Goal: Task Accomplishment & Management: Manage account settings

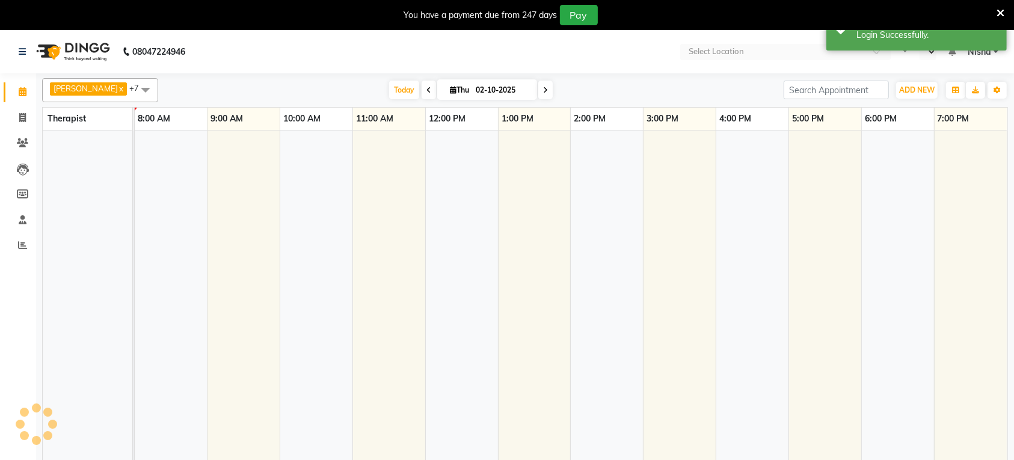
select select "en"
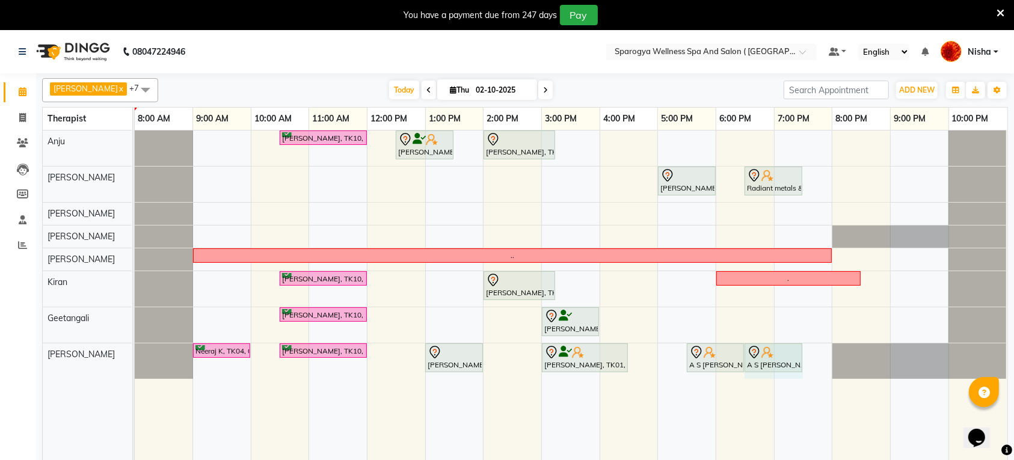
drag, startPoint x: 801, startPoint y: 366, endPoint x: 824, endPoint y: 362, distance: 23.7
click at [824, 362] on div "[PERSON_NAME], TK10, 10:30 AM-12:00 PM, Swedish 90 Min [PERSON_NAME], TK06, 12:…" at bounding box center [571, 303] width 873 height 344
drag, startPoint x: 802, startPoint y: 361, endPoint x: 833, endPoint y: 357, distance: 31.6
click at [135, 357] on div "Neeraj K, TK04, 09:00 AM-10:00 AM, Swedish 60 [PERSON_NAME], TK10, 10:30 AM-12:…" at bounding box center [135, 361] width 0 height 35
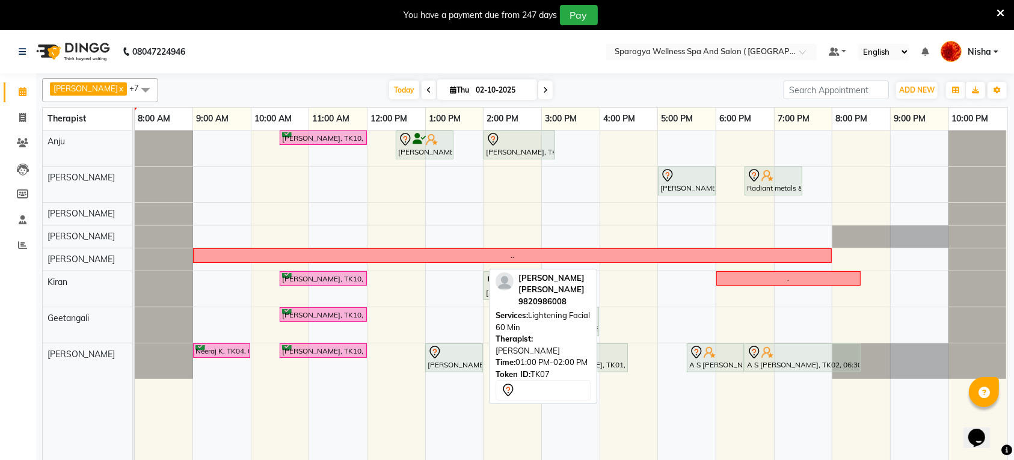
click at [456, 361] on div "[PERSON_NAME] [PERSON_NAME], TK07, 01:00 PM-02:00 PM, Lightening Facial 60 Min" at bounding box center [454, 357] width 55 height 25
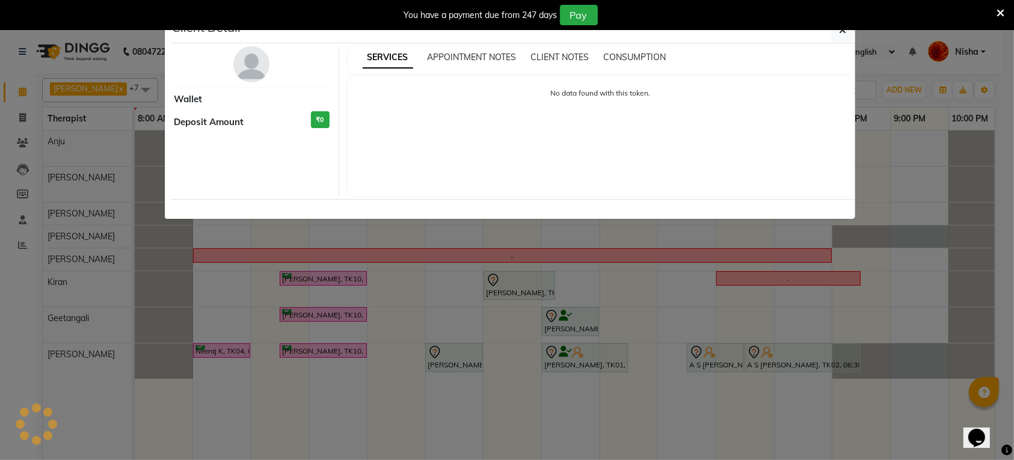
select select "7"
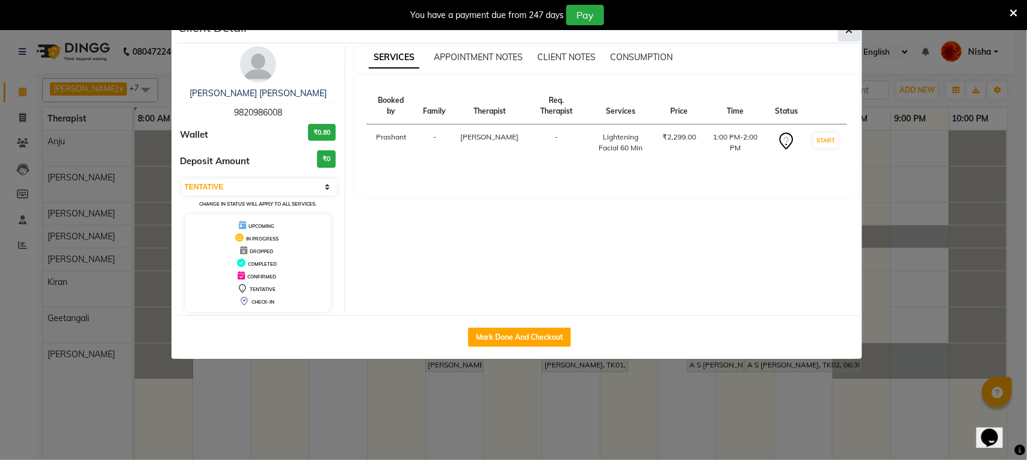
click at [850, 33] on icon "button" at bounding box center [849, 30] width 7 height 10
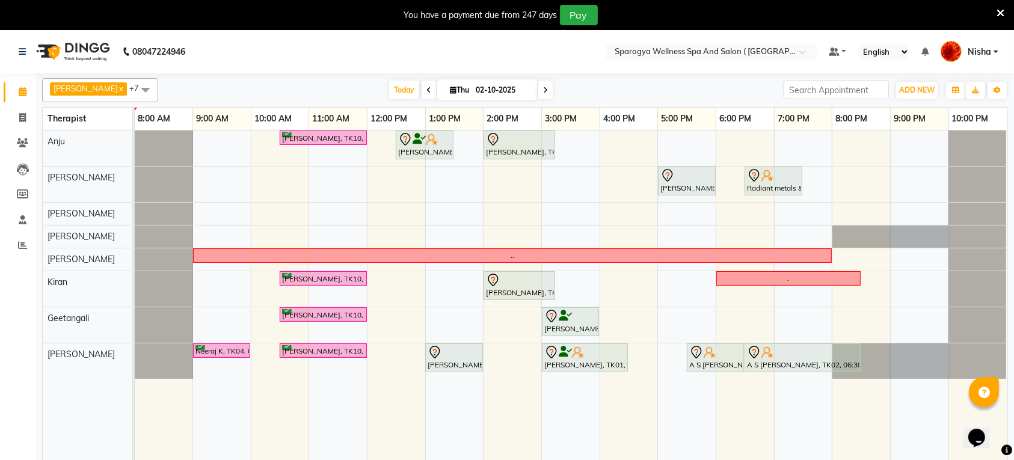
click at [539, 83] on span at bounding box center [546, 90] width 14 height 19
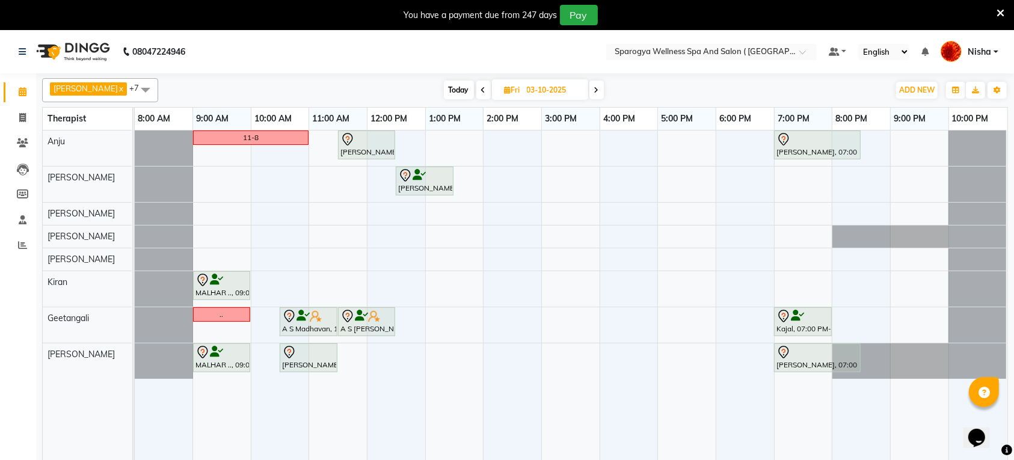
click at [594, 90] on icon at bounding box center [596, 90] width 5 height 7
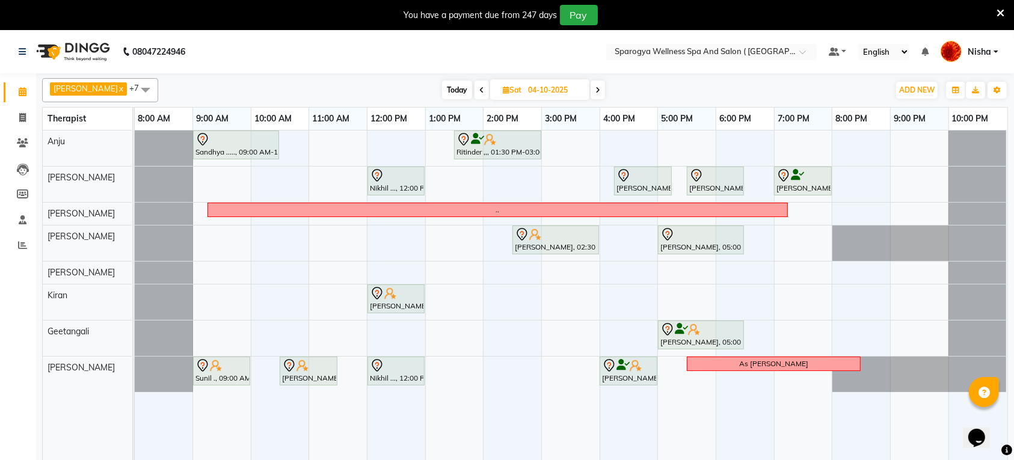
click at [596, 93] on icon at bounding box center [598, 90] width 5 height 7
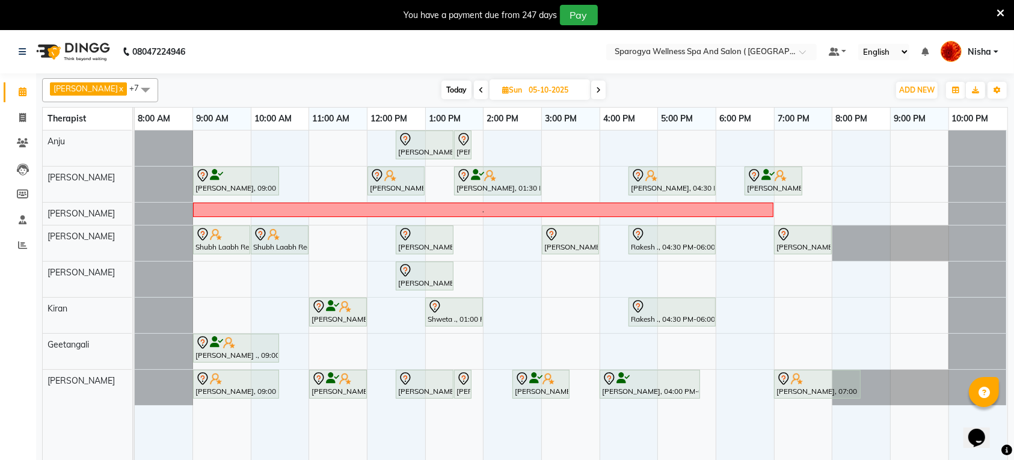
click at [479, 91] on icon at bounding box center [481, 90] width 5 height 7
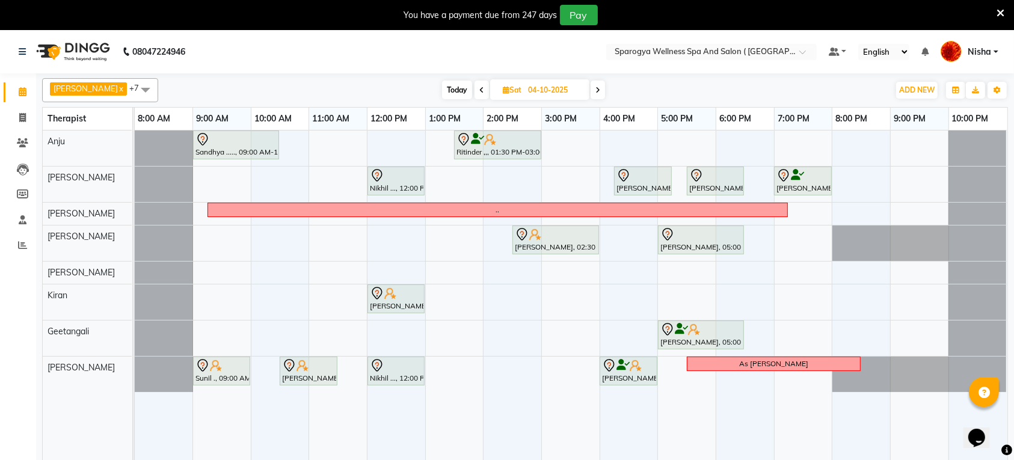
click at [596, 94] on icon at bounding box center [598, 90] width 5 height 7
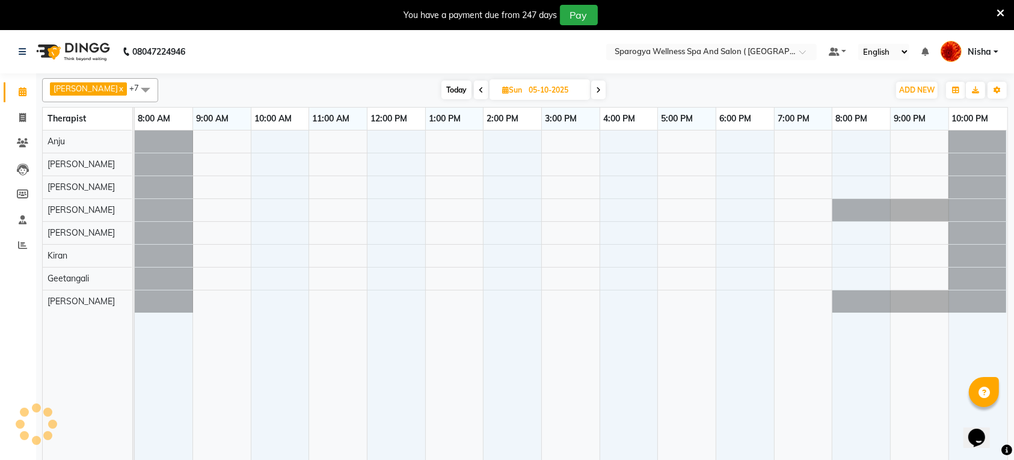
click at [596, 94] on icon at bounding box center [598, 90] width 5 height 7
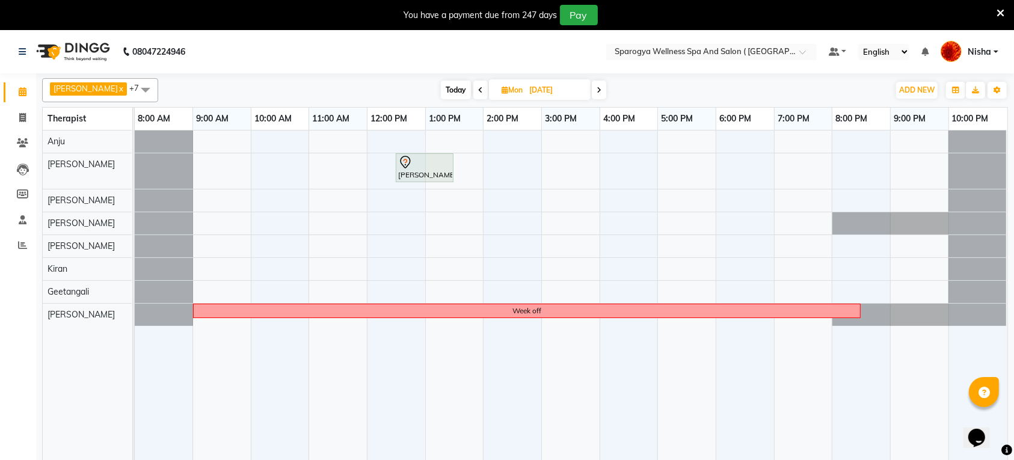
click at [592, 91] on span at bounding box center [599, 90] width 14 height 19
type input "[DATE]"
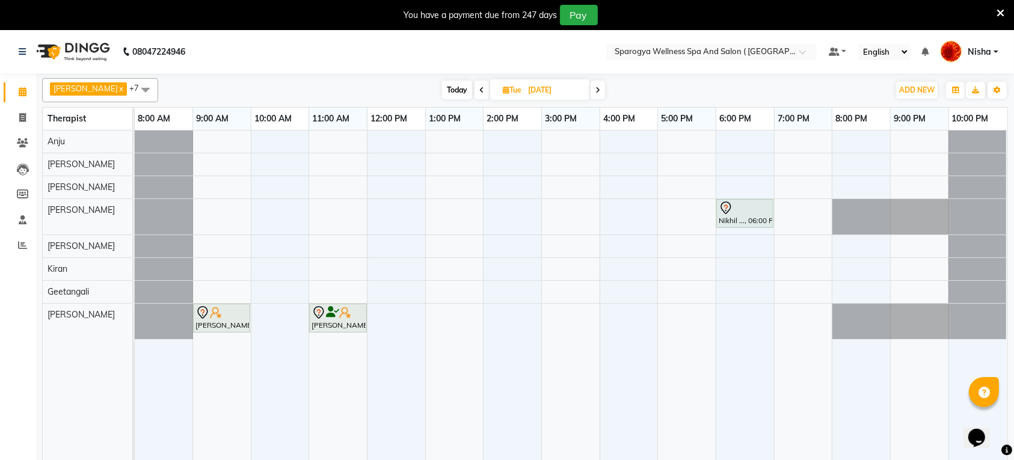
click at [783, 312] on div "Nikhil ..., 06:00 PM-07:00 PM, Swedish 60 [PERSON_NAME] ..., 09:00 AM-10:00 AM,…" at bounding box center [571, 303] width 873 height 344
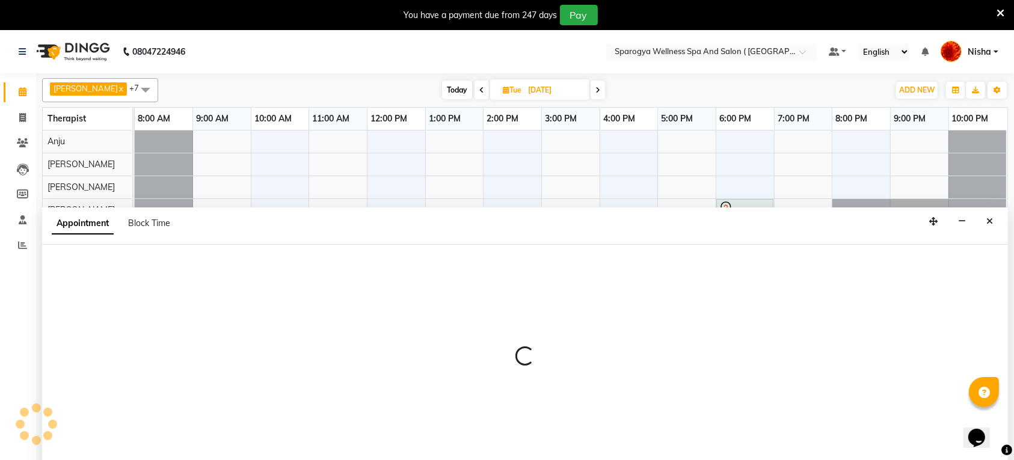
select select "16562"
select select "tentative"
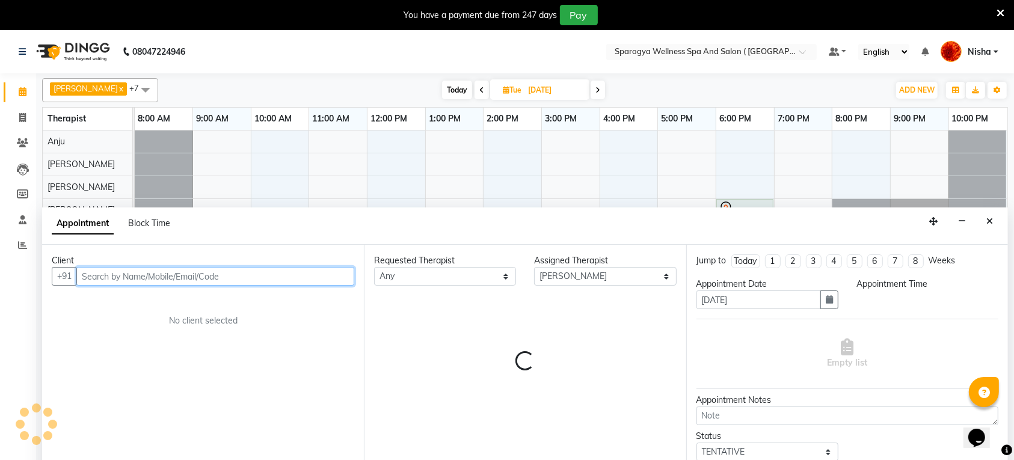
select select "1140"
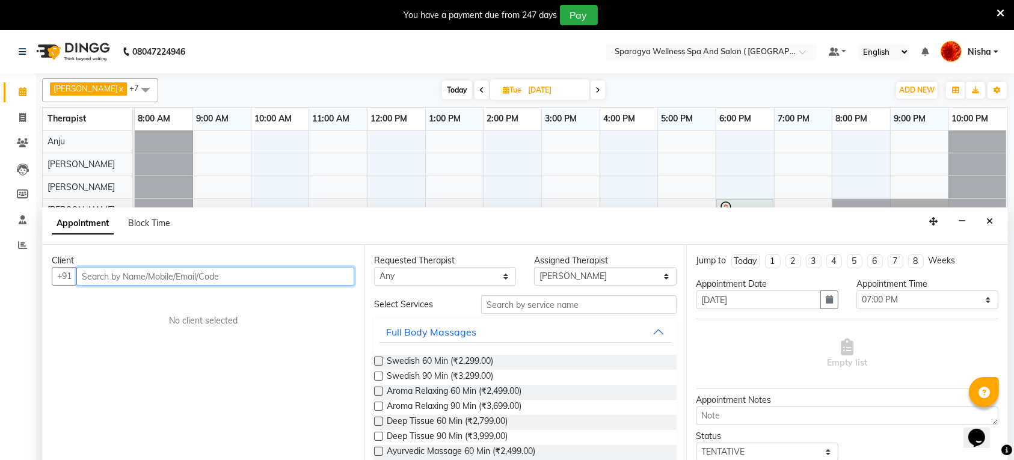
scroll to position [30, 0]
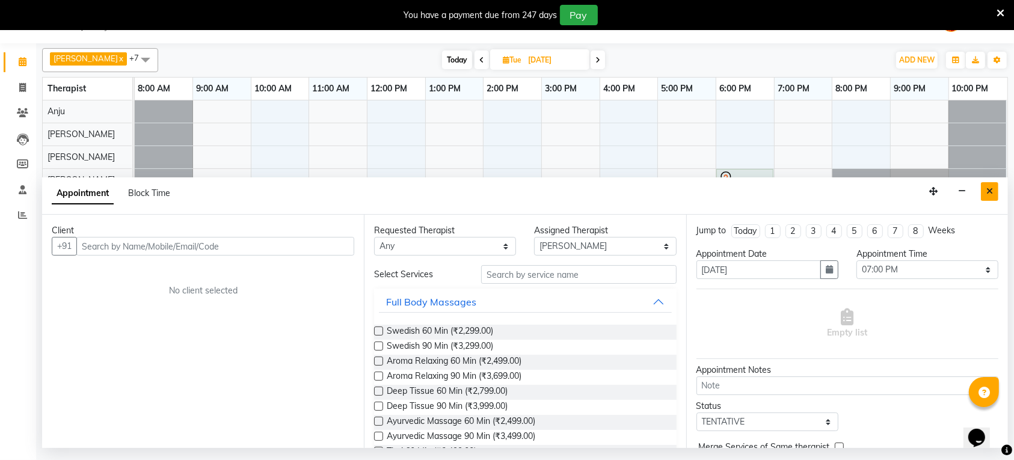
click at [986, 190] on button "Close" at bounding box center [989, 191] width 17 height 19
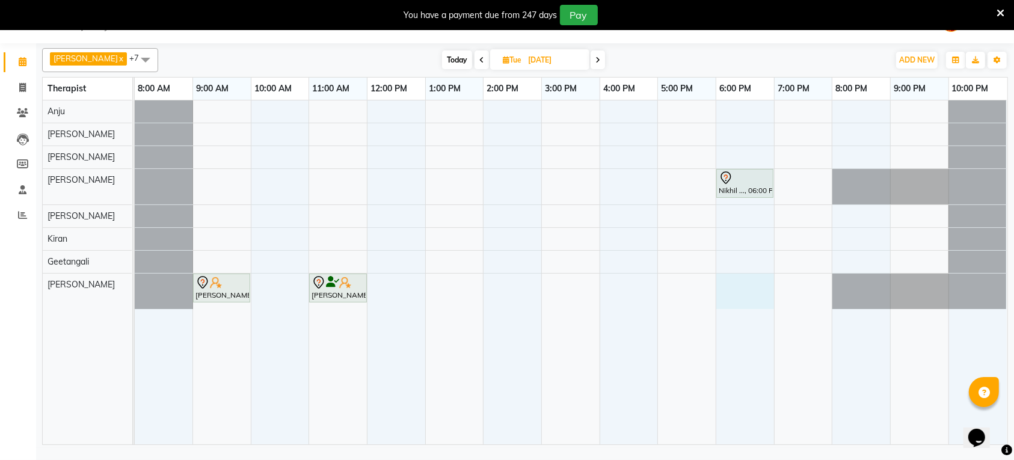
click at [722, 284] on div "Nikhil ..., 06:00 PM-07:00 PM, Swedish 60 [PERSON_NAME] ..., 09:00 AM-10:00 AM,…" at bounding box center [571, 272] width 873 height 344
select select "16562"
select select "tentative"
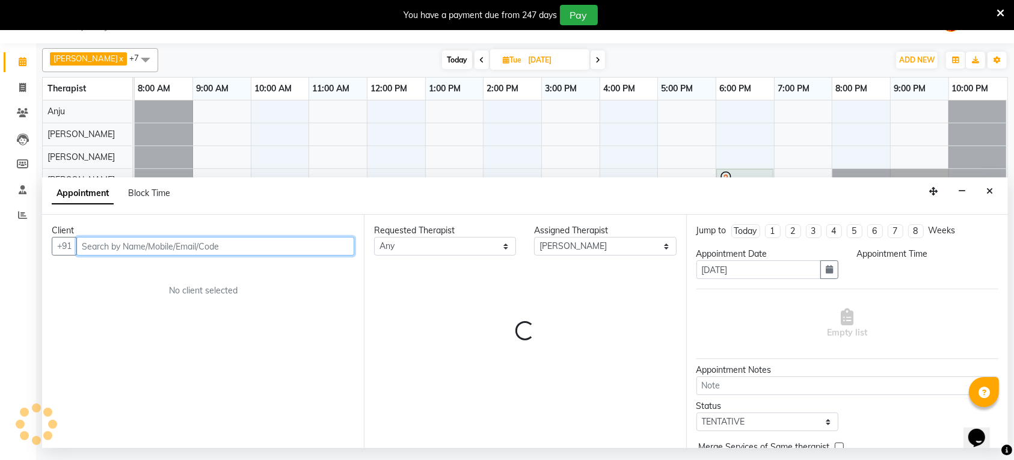
select select "1080"
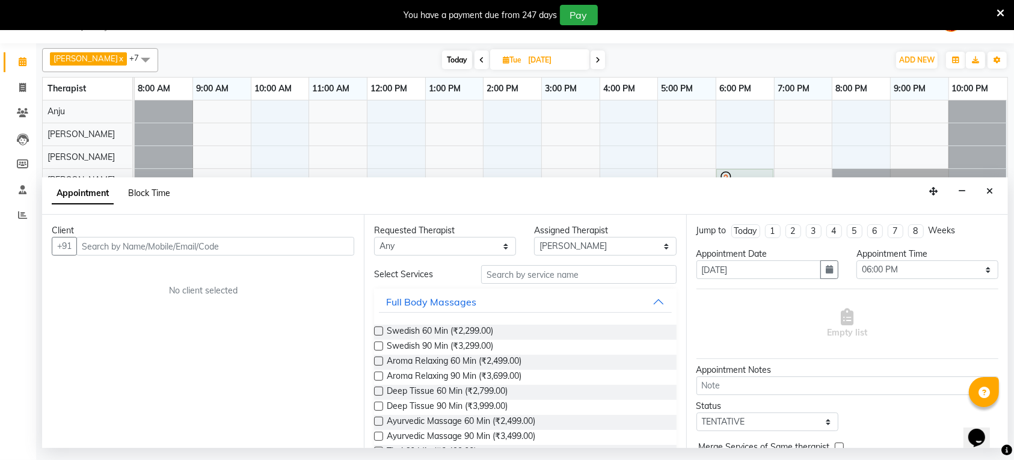
click at [158, 197] on span "Block Time" at bounding box center [149, 193] width 42 height 11
select select "16562"
select select "1080"
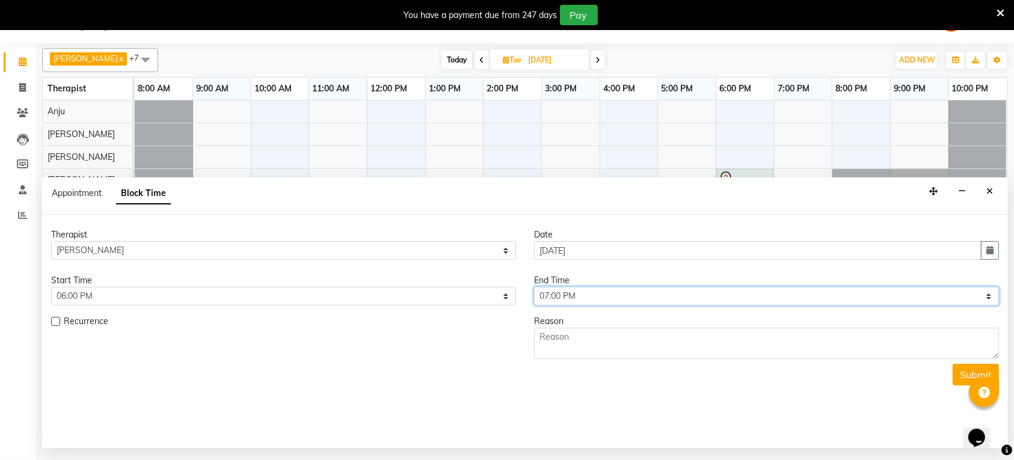
click at [551, 293] on select "Select 09:00 AM 09:15 AM 09:30 AM 09:45 AM 10:00 AM 10:15 AM 10:30 AM 10:45 AM …" at bounding box center [766, 296] width 465 height 19
select select "1185"
click at [534, 288] on select "Select 09:00 AM 09:15 AM 09:30 AM 09:45 AM 10:00 AM 10:15 AM 10:30 AM 10:45 AM …" at bounding box center [766, 296] width 465 height 19
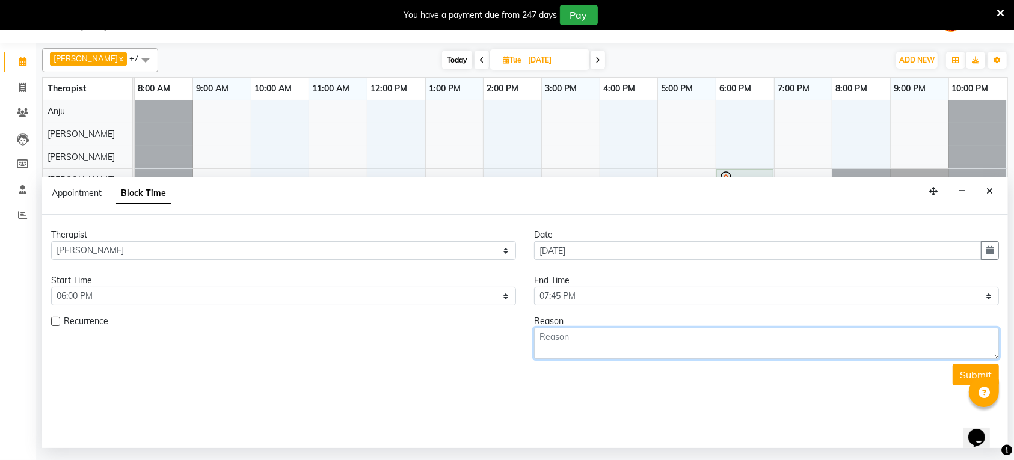
click at [626, 341] on textarea at bounding box center [766, 343] width 465 height 31
type textarea "9to6"
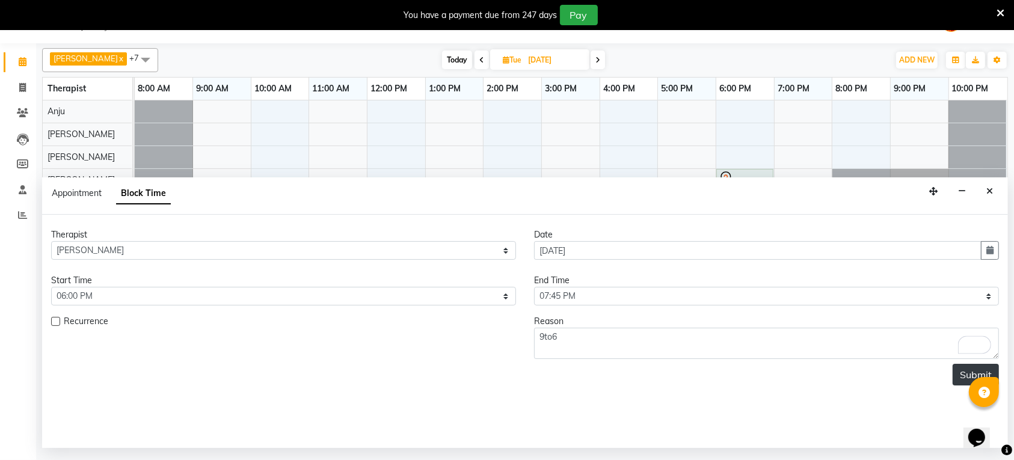
click at [971, 370] on button "Submit" at bounding box center [976, 375] width 46 height 22
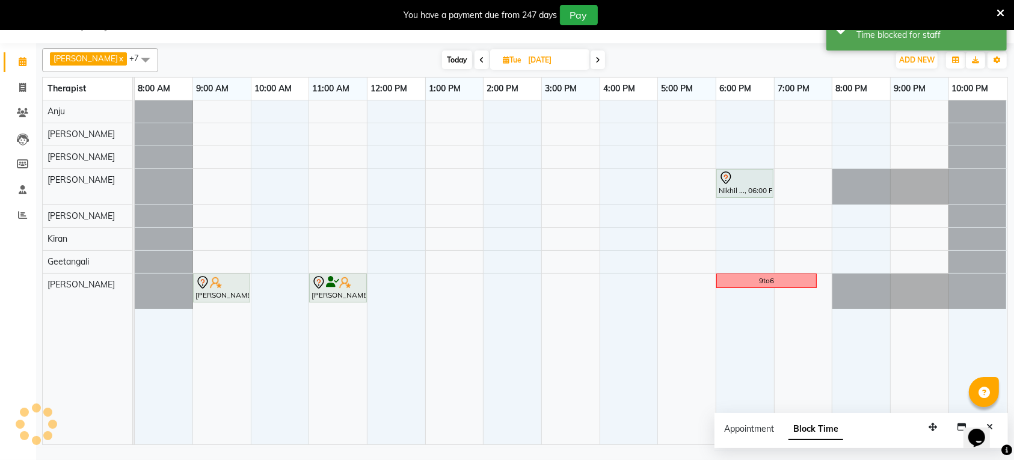
scroll to position [0, 0]
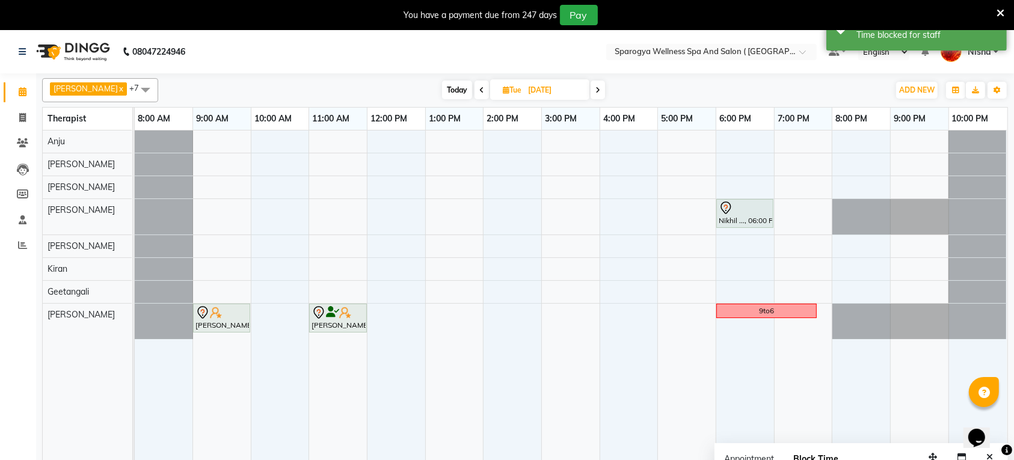
click at [596, 92] on icon at bounding box center [598, 90] width 5 height 7
type input "[DATE]"
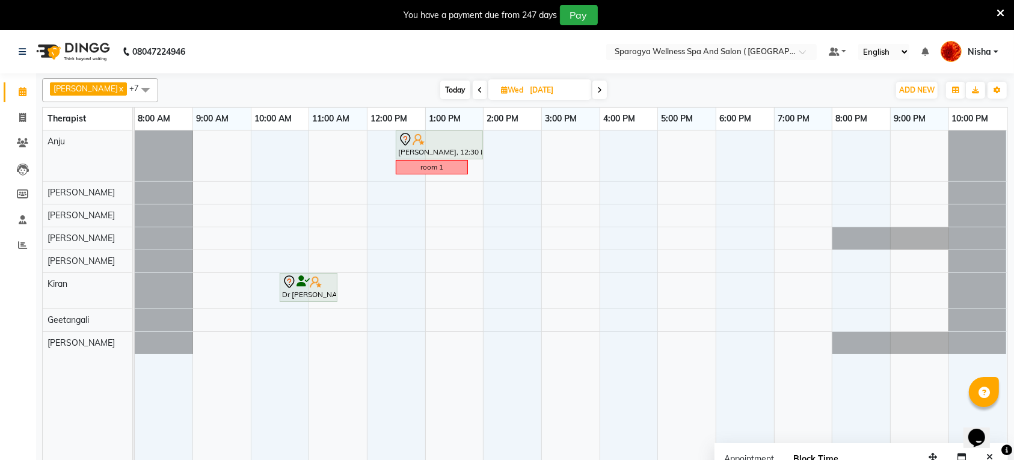
click at [197, 342] on div "[PERSON_NAME], 12:30 PM-02:00 PM, Swedish 90 Min room 1 Dr [PERSON_NAME], 10:30…" at bounding box center [571, 303] width 873 height 344
select select "16562"
select select "tentative"
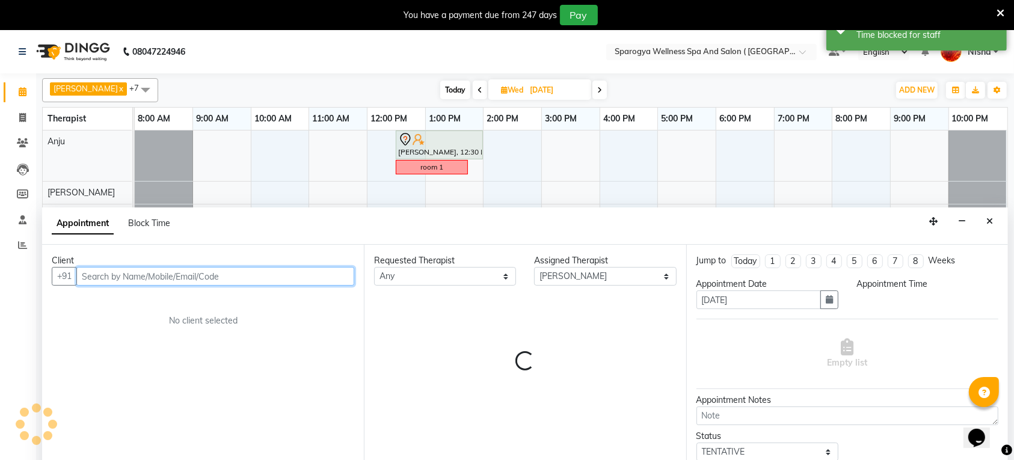
select select "540"
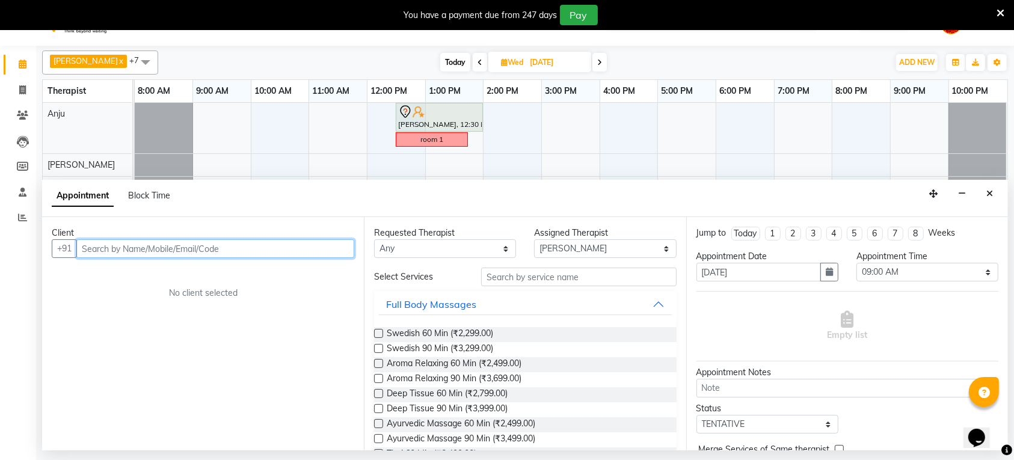
scroll to position [30, 0]
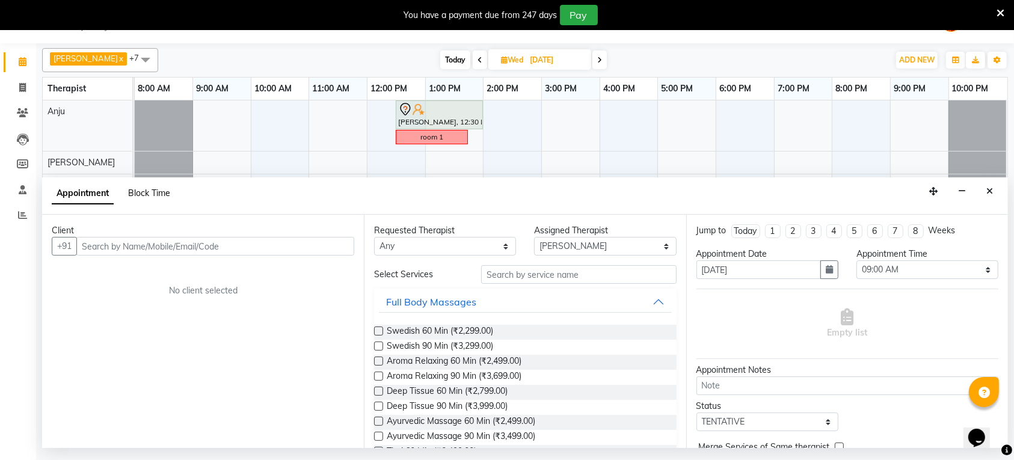
click at [170, 199] on span "Block Time" at bounding box center [149, 193] width 42 height 11
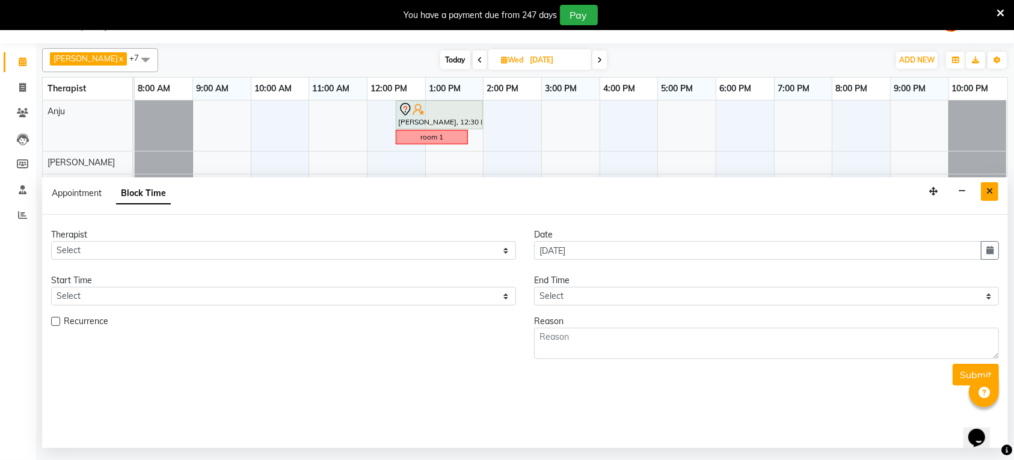
click at [991, 193] on icon "Close" at bounding box center [990, 191] width 7 height 8
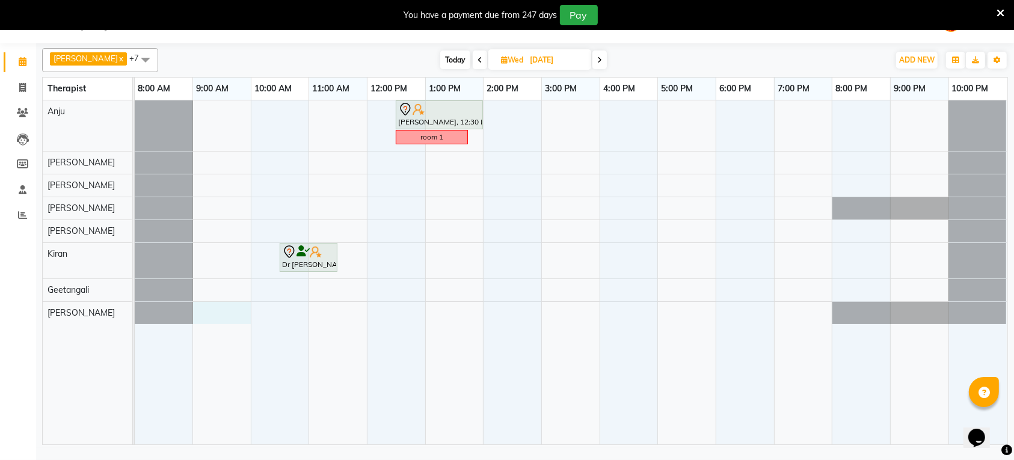
click at [202, 314] on div "[PERSON_NAME], 12:30 PM-02:00 PM, Swedish 90 Min room 1 Dr [PERSON_NAME], 10:30…" at bounding box center [571, 272] width 873 height 344
select select "16562"
select select "540"
select select "tentative"
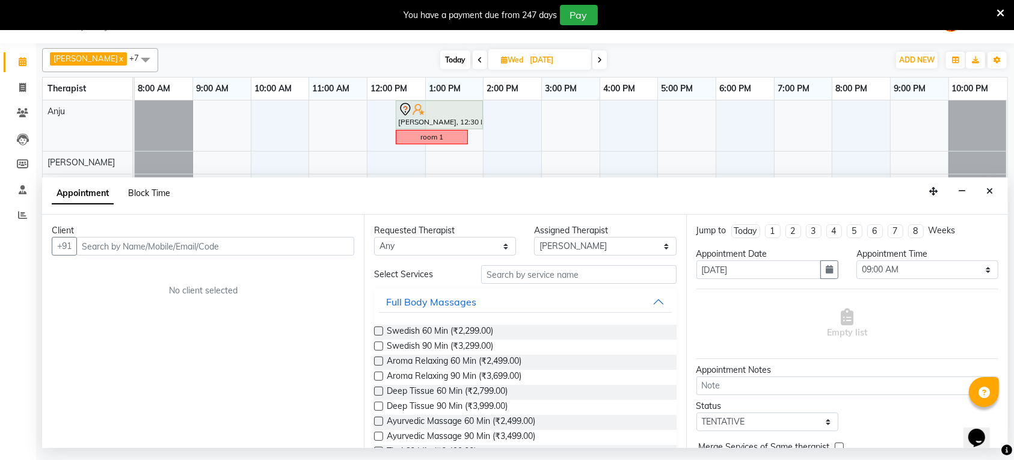
click at [161, 190] on span "Block Time" at bounding box center [149, 193] width 42 height 11
select select "16562"
select select "540"
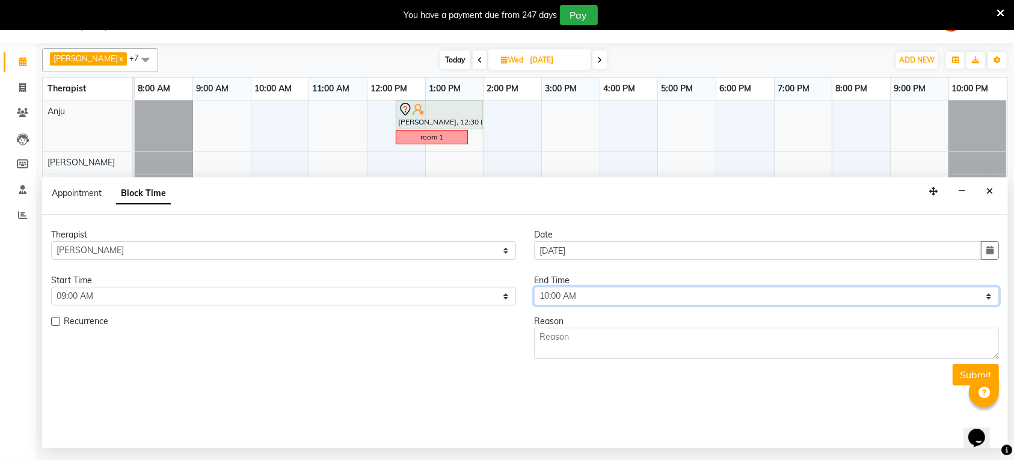
click at [584, 293] on select "Select 09:00 AM 09:15 AM 09:30 AM 09:45 AM 10:00 AM 10:15 AM 10:30 AM 10:45 AM …" at bounding box center [766, 296] width 465 height 19
select select "645"
click at [534, 288] on select "Select 09:00 AM 09:15 AM 09:30 AM 09:45 AM 10:00 AM 10:15 AM 10:30 AM 10:45 AM …" at bounding box center [766, 296] width 465 height 19
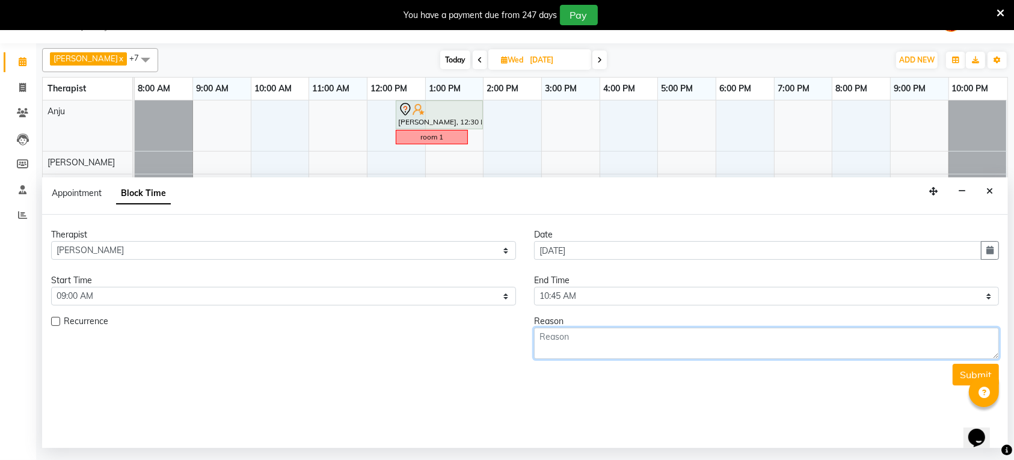
click at [612, 339] on textarea at bounding box center [766, 343] width 465 height 31
type textarea "11to8"
click at [961, 371] on button "Submit" at bounding box center [976, 375] width 46 height 22
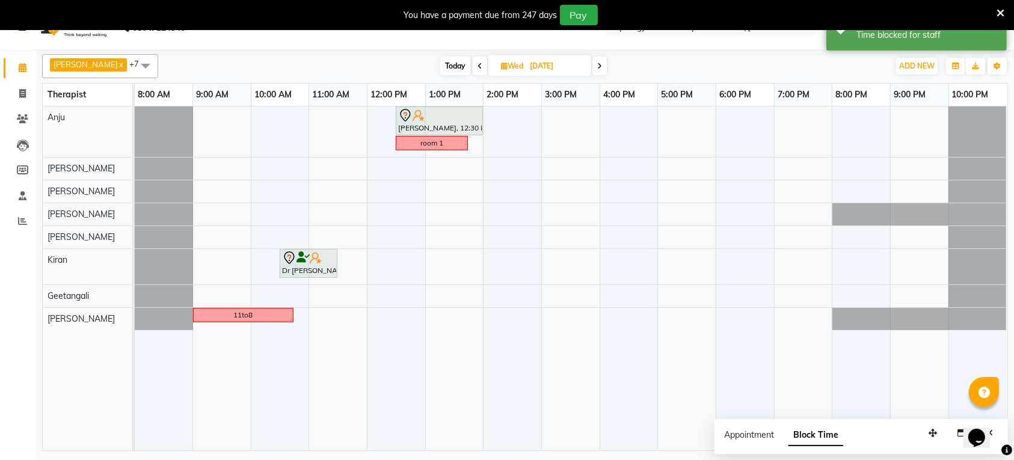
scroll to position [0, 0]
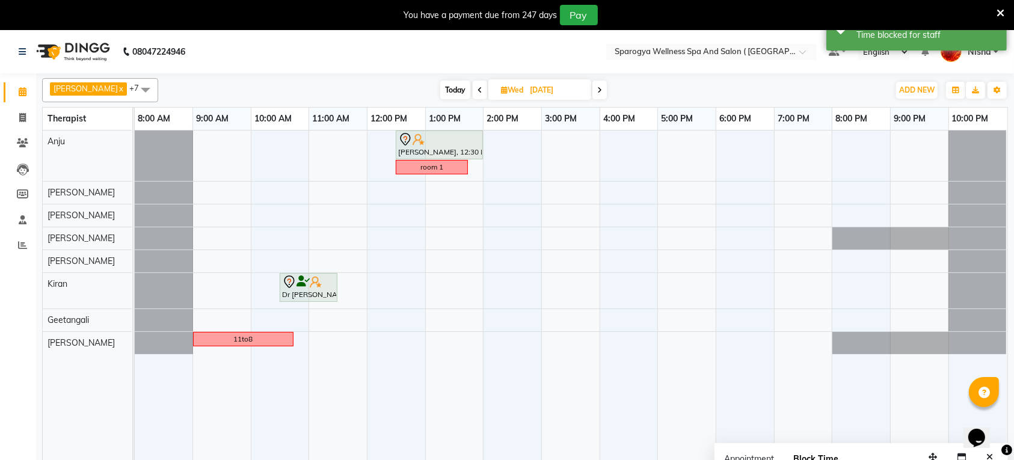
click at [593, 86] on span at bounding box center [600, 90] width 14 height 19
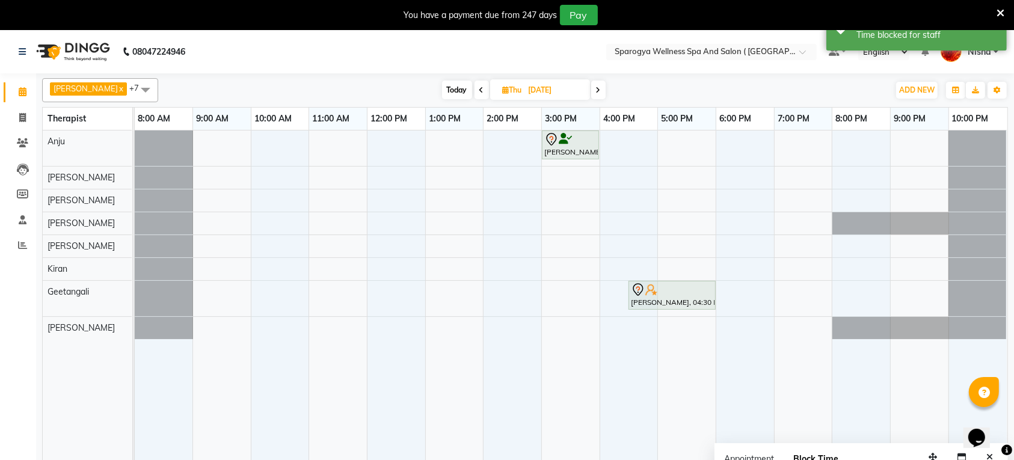
click at [591, 90] on span at bounding box center [598, 90] width 14 height 19
type input "[DATE]"
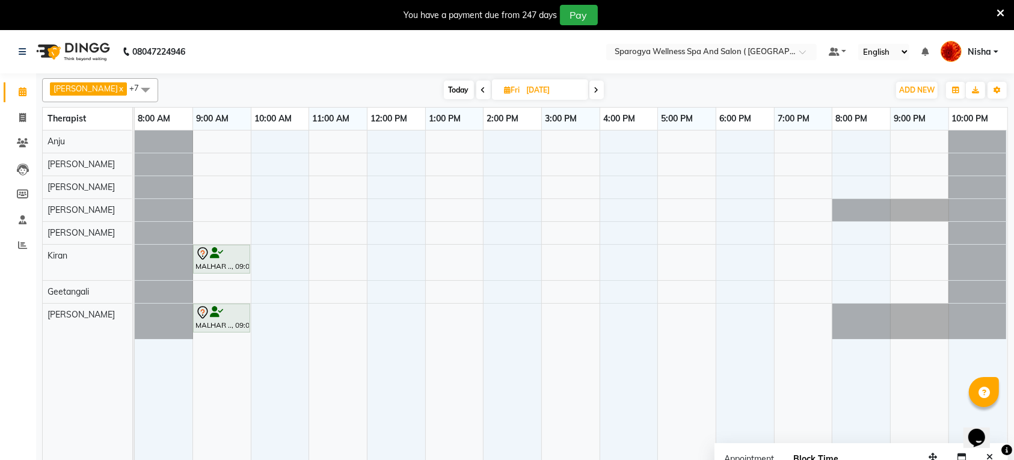
click at [720, 312] on div "MALHAR .., 09:00 AM-10:00 AM, Swedish 60 Min MALHAR .., 09:00 AM-10:00 AM, Swed…" at bounding box center [571, 303] width 873 height 344
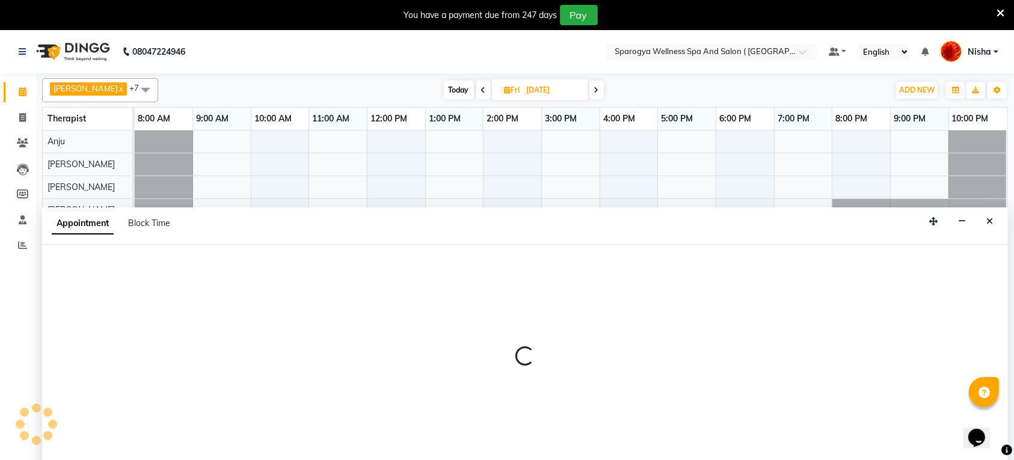
select select "16562"
select select "tentative"
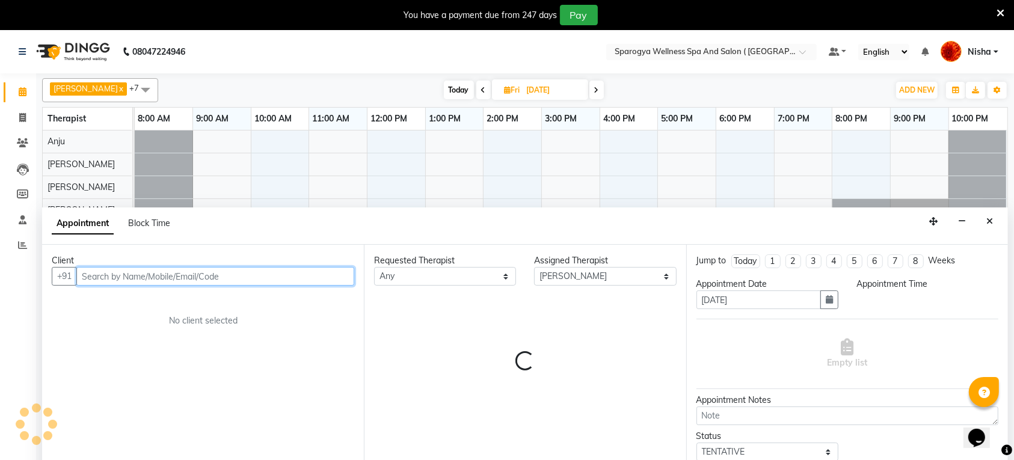
select select "1080"
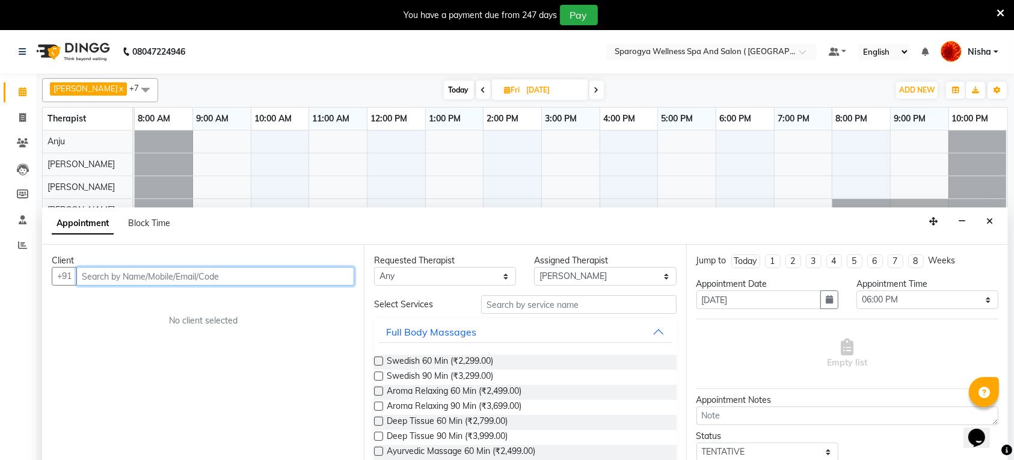
scroll to position [30, 0]
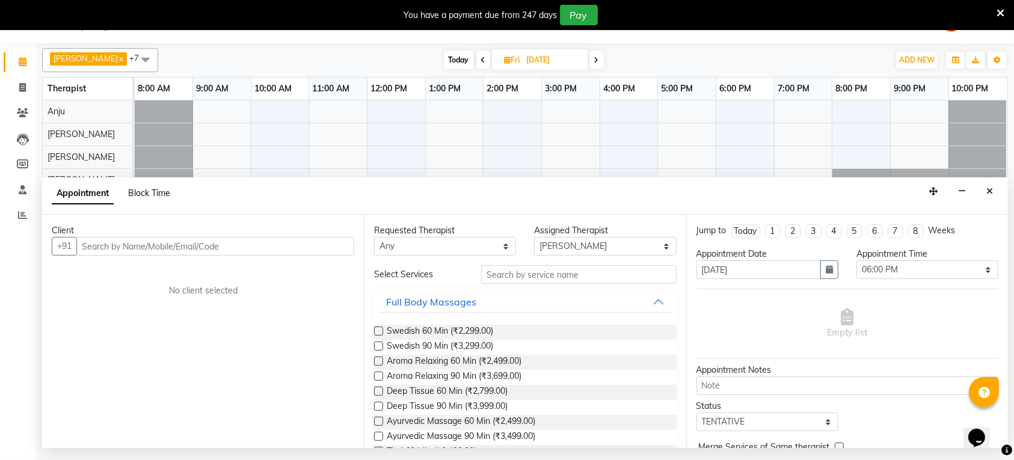
click at [147, 190] on span "Block Time" at bounding box center [149, 193] width 42 height 11
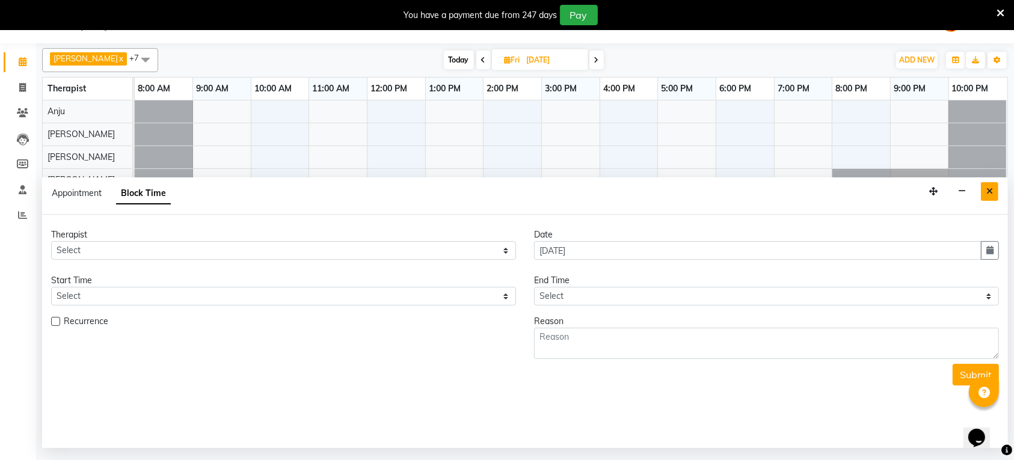
click at [992, 190] on icon "Close" at bounding box center [990, 191] width 7 height 8
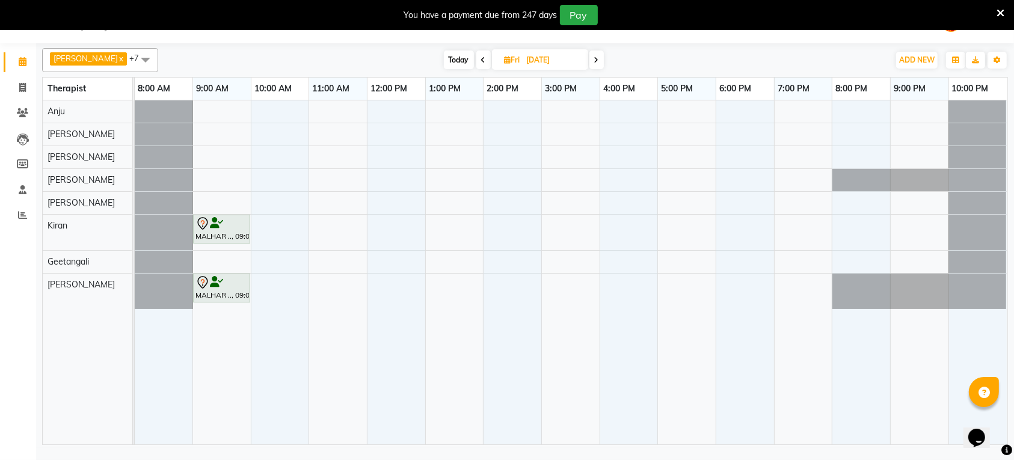
click at [722, 286] on div "MALHAR .., 09:00 AM-10:00 AM, Swedish 60 Min MALHAR .., 09:00 AM-10:00 AM, Swed…" at bounding box center [571, 272] width 873 height 344
select select "16562"
select select "tentative"
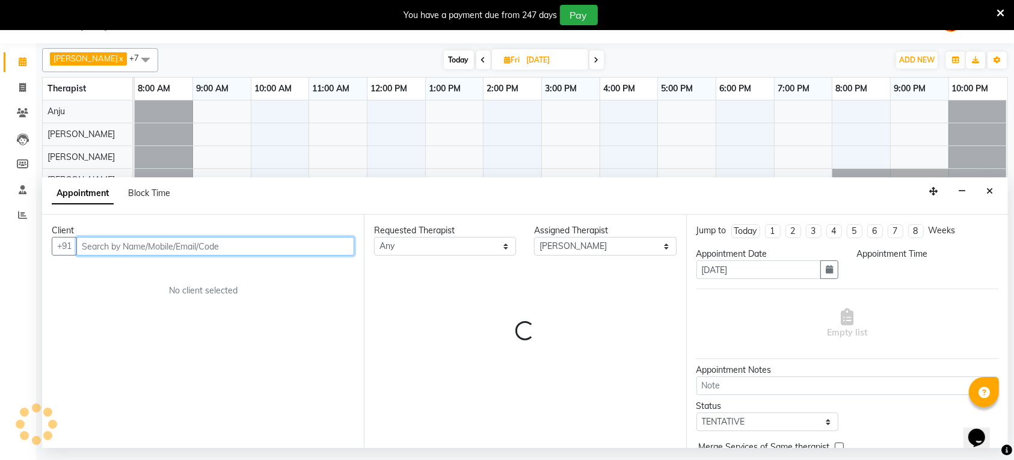
select select "1080"
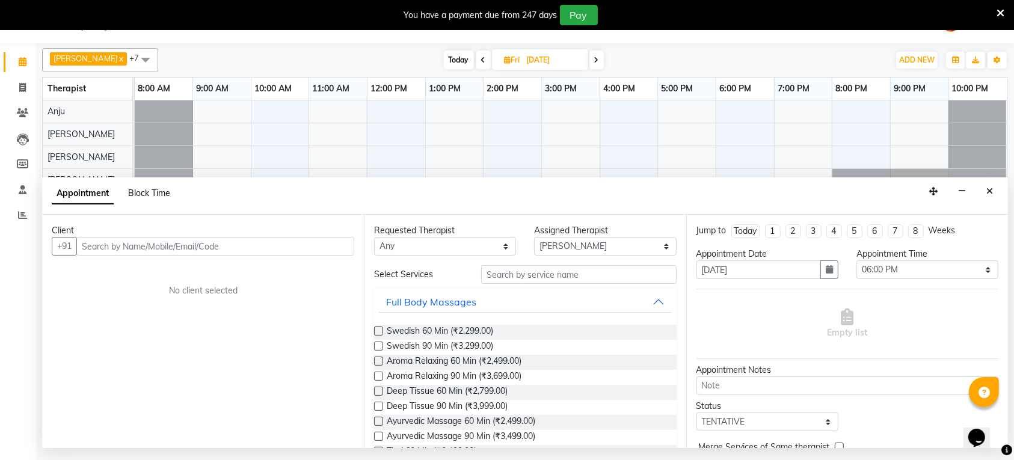
click at [157, 194] on span "Block Time" at bounding box center [149, 193] width 42 height 11
select select "16562"
select select "1080"
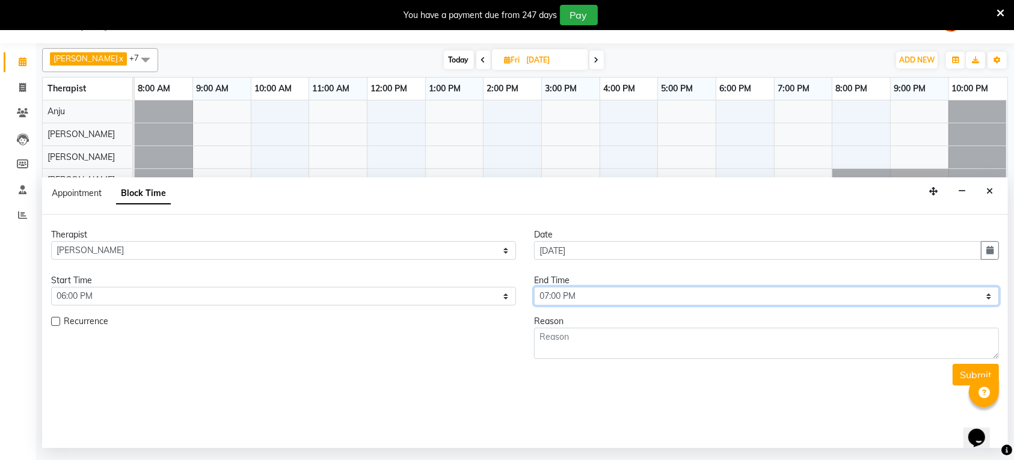
click at [693, 297] on select "Select 09:00 AM 09:15 AM 09:30 AM 09:45 AM 10:00 AM 10:15 AM 10:30 AM 10:45 AM …" at bounding box center [766, 296] width 465 height 19
select select "1245"
click at [534, 288] on select "Select 09:00 AM 09:15 AM 09:30 AM 09:45 AM 10:00 AM 10:15 AM 10:30 AM 10:45 AM …" at bounding box center [766, 296] width 465 height 19
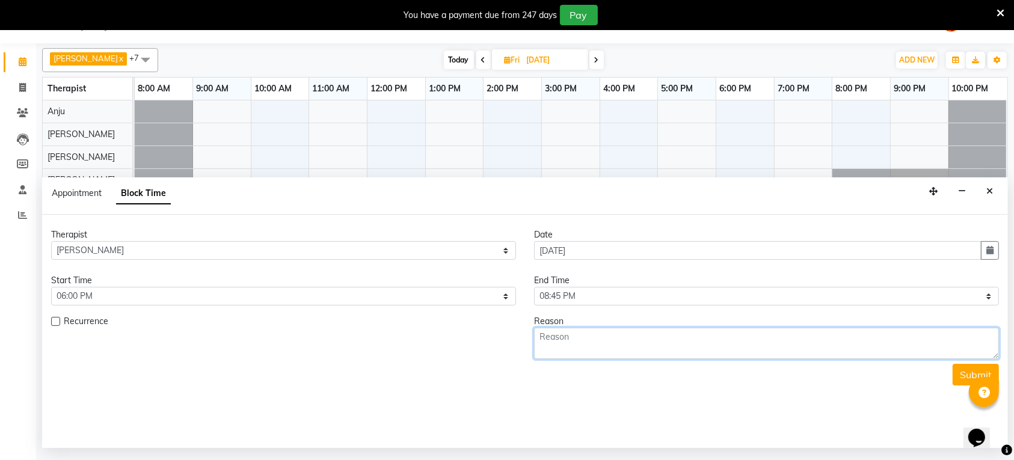
click at [667, 340] on textarea at bounding box center [766, 343] width 465 height 31
type textarea "9to6"
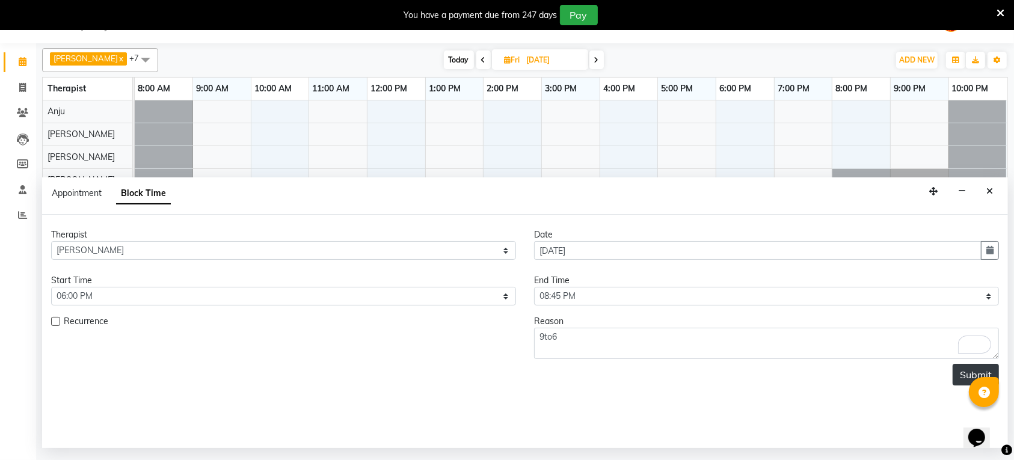
click at [969, 366] on button "Submit" at bounding box center [976, 375] width 46 height 22
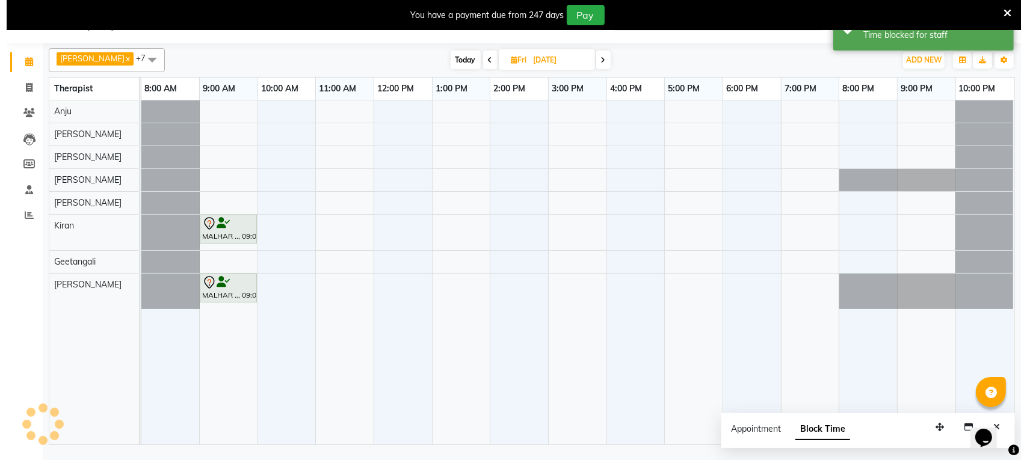
scroll to position [0, 0]
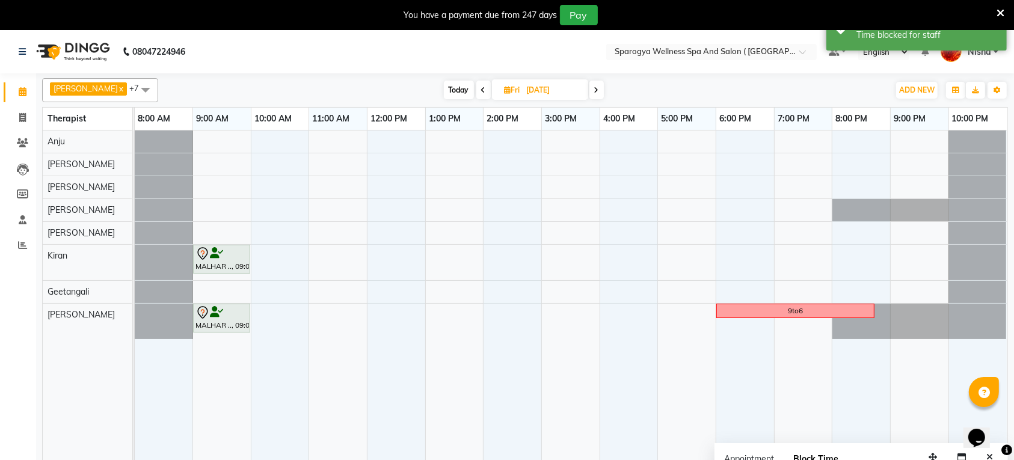
click at [591, 94] on span at bounding box center [597, 90] width 14 height 19
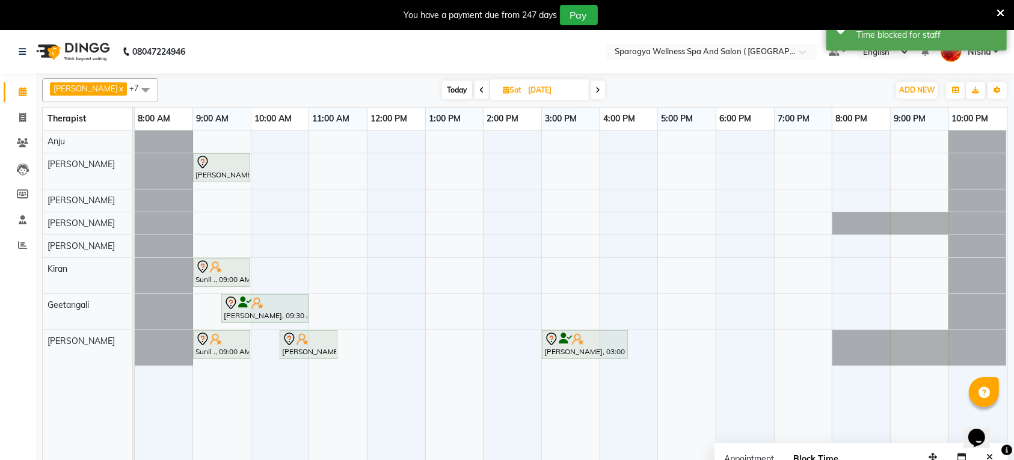
click at [594, 88] on span at bounding box center [598, 90] width 14 height 19
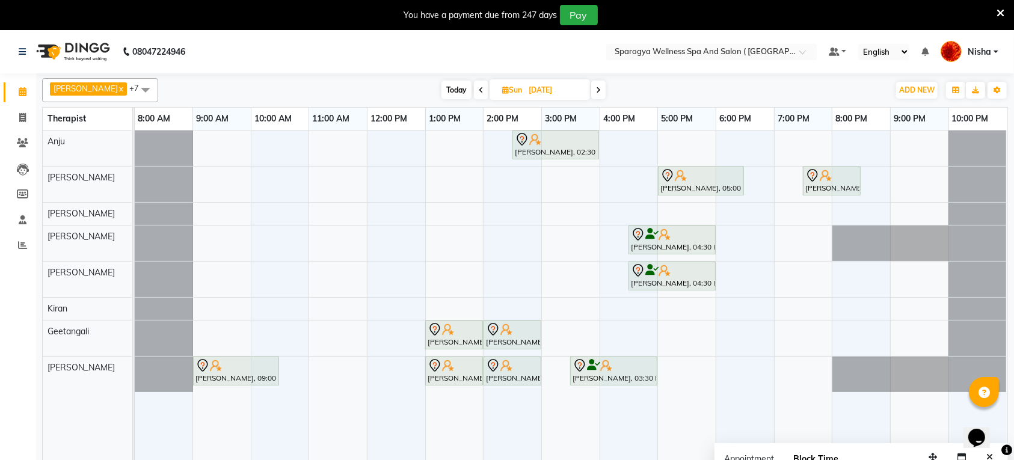
click at [596, 89] on icon at bounding box center [598, 90] width 5 height 7
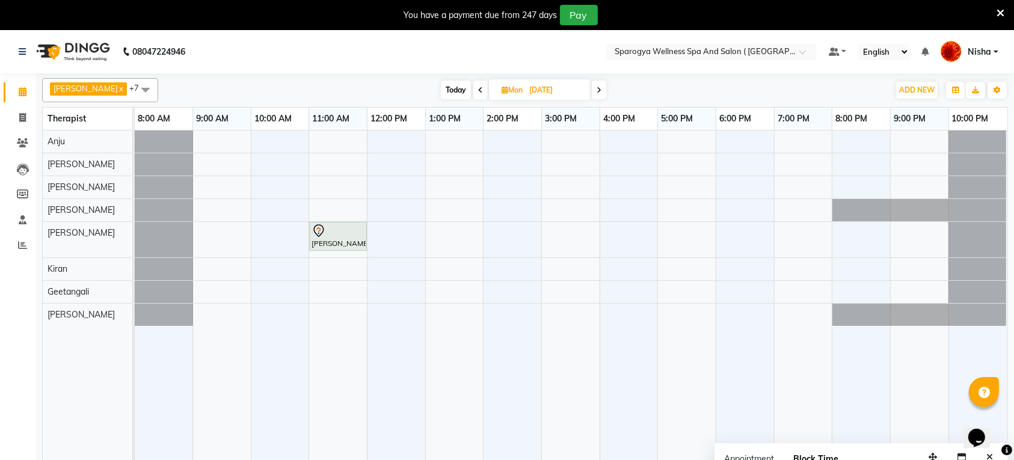
click at [441, 88] on span "Today" at bounding box center [456, 90] width 30 height 19
type input "02-10-2025"
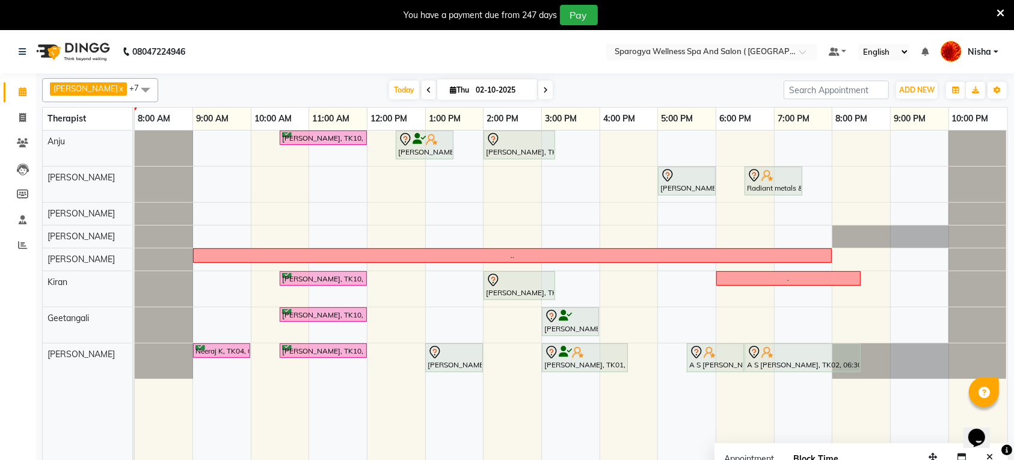
click at [977, 46] on span "Nisha" at bounding box center [979, 52] width 23 height 13
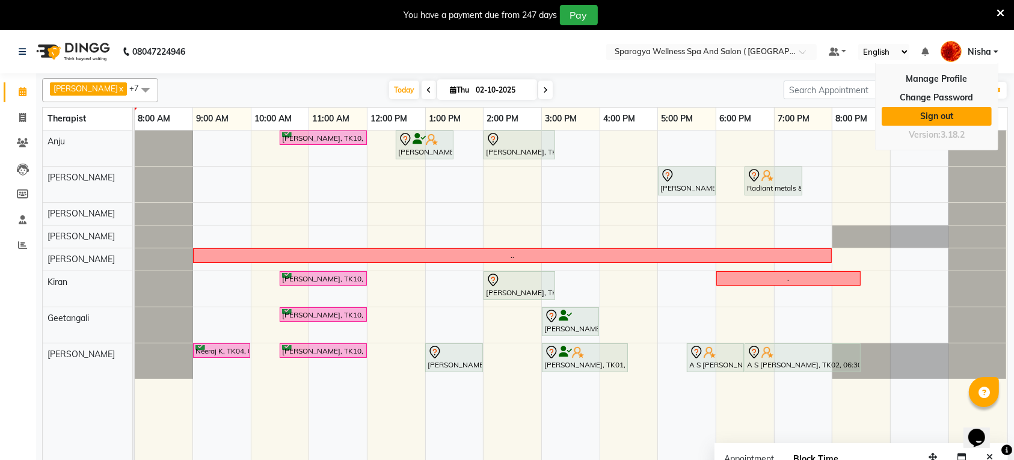
click at [972, 113] on link "Sign out" at bounding box center [937, 116] width 110 height 19
